Goal: Find specific page/section: Find specific page/section

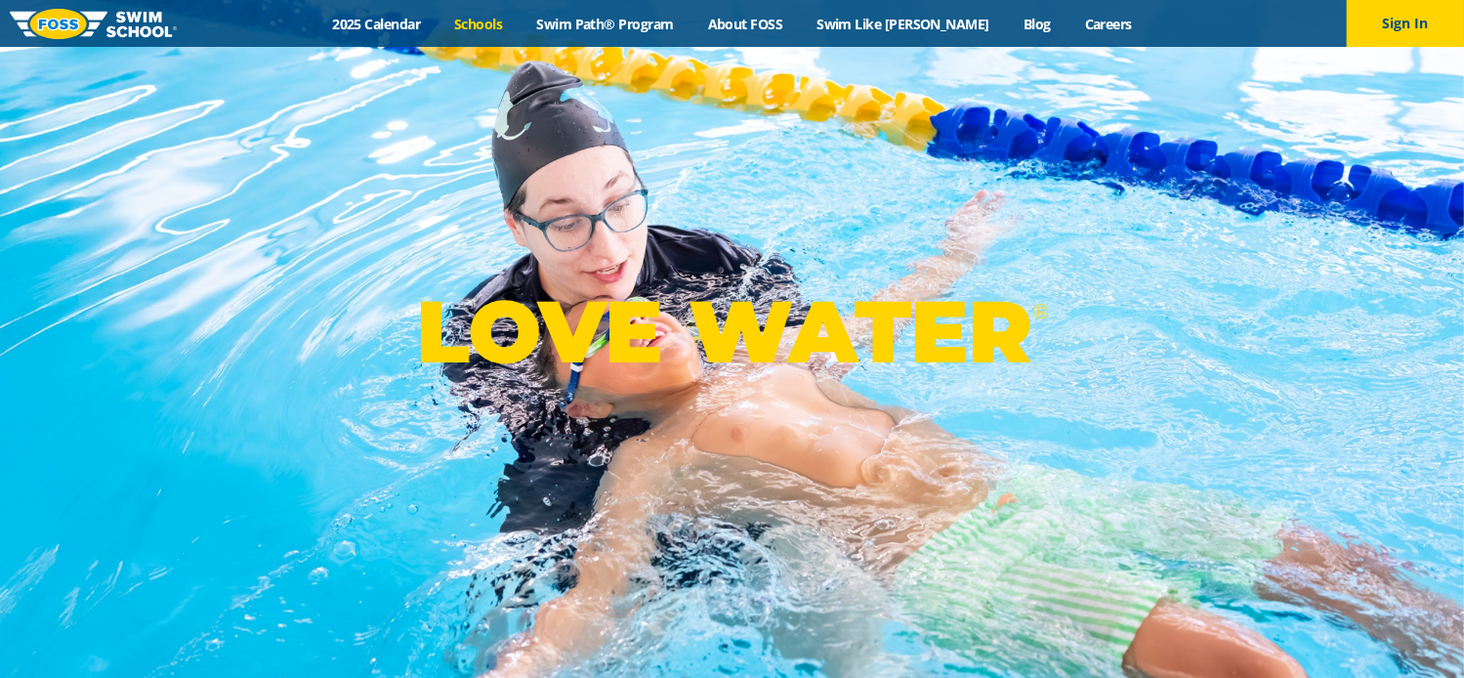
click at [519, 21] on link "Schools" at bounding box center [478, 24] width 82 height 19
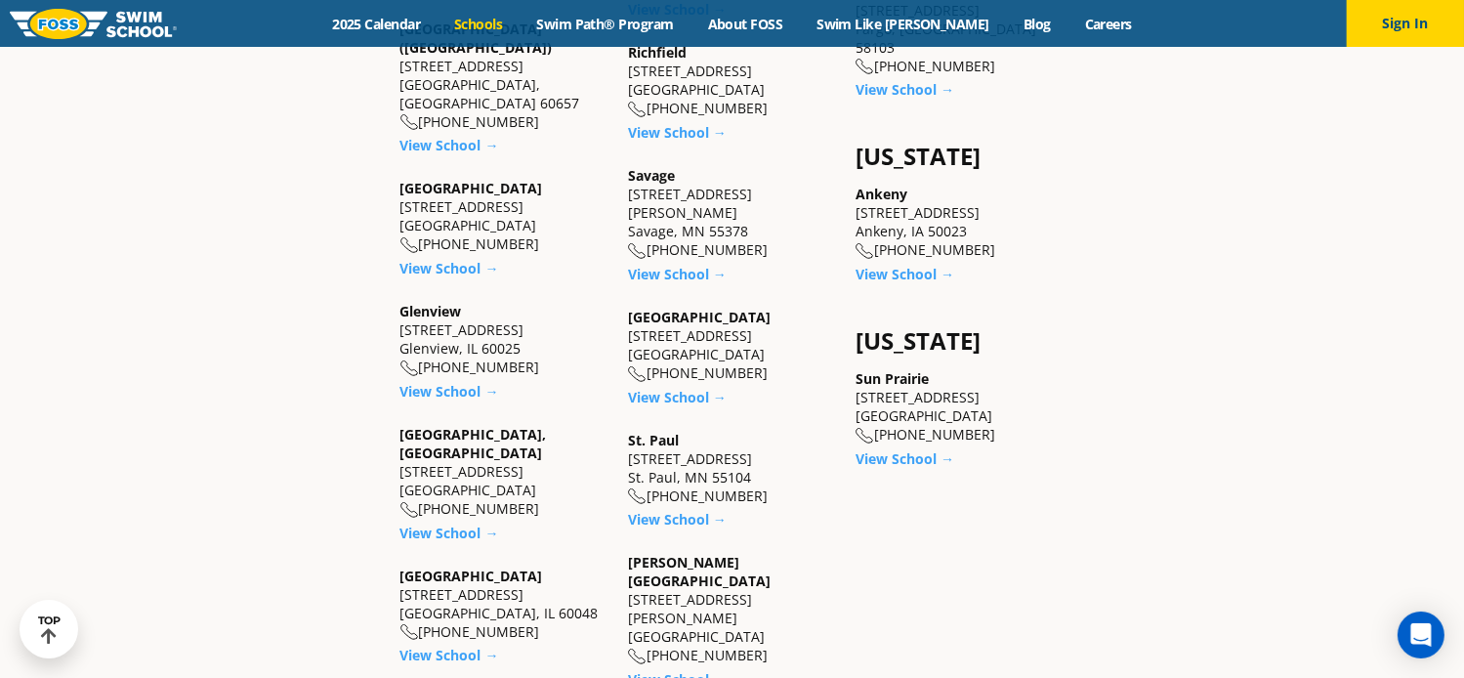
scroll to position [1458, 0]
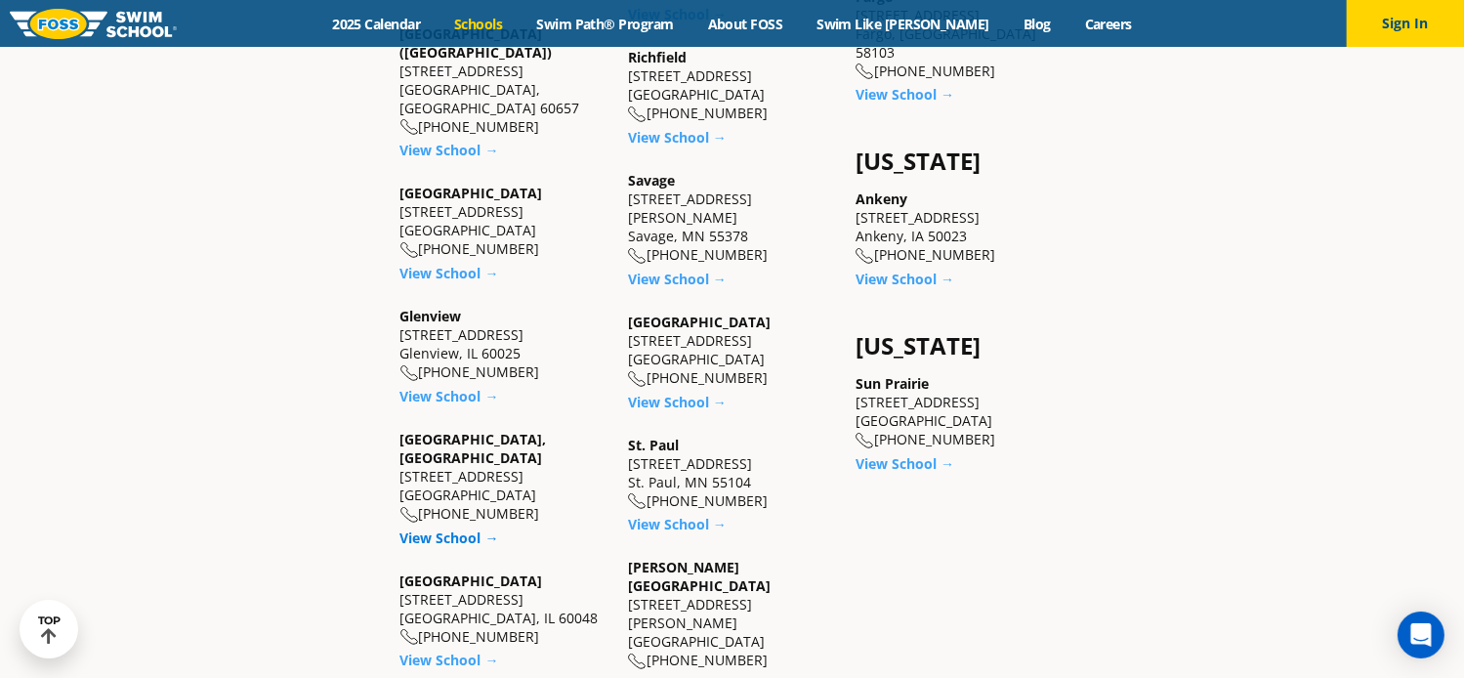
click at [454, 528] on link "View School →" at bounding box center [449, 537] width 99 height 19
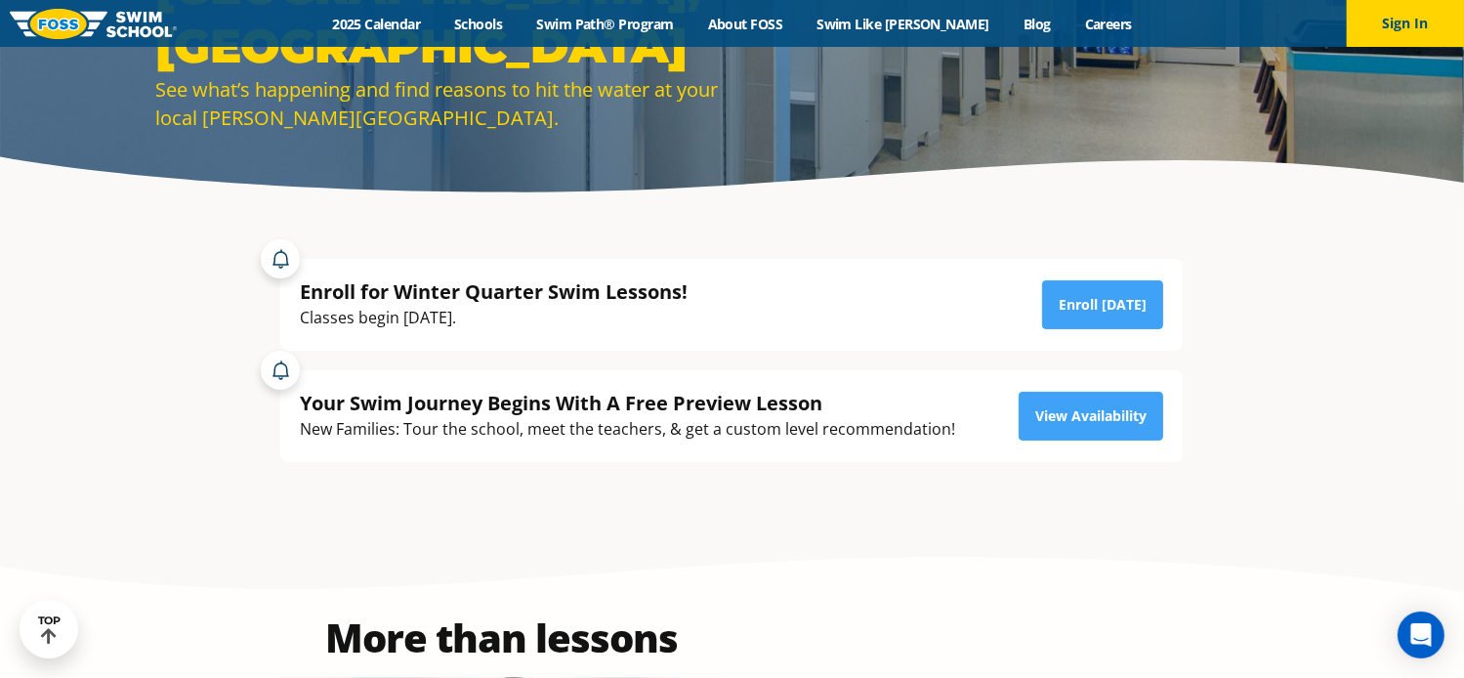
scroll to position [274, 0]
